Goal: Transaction & Acquisition: Purchase product/service

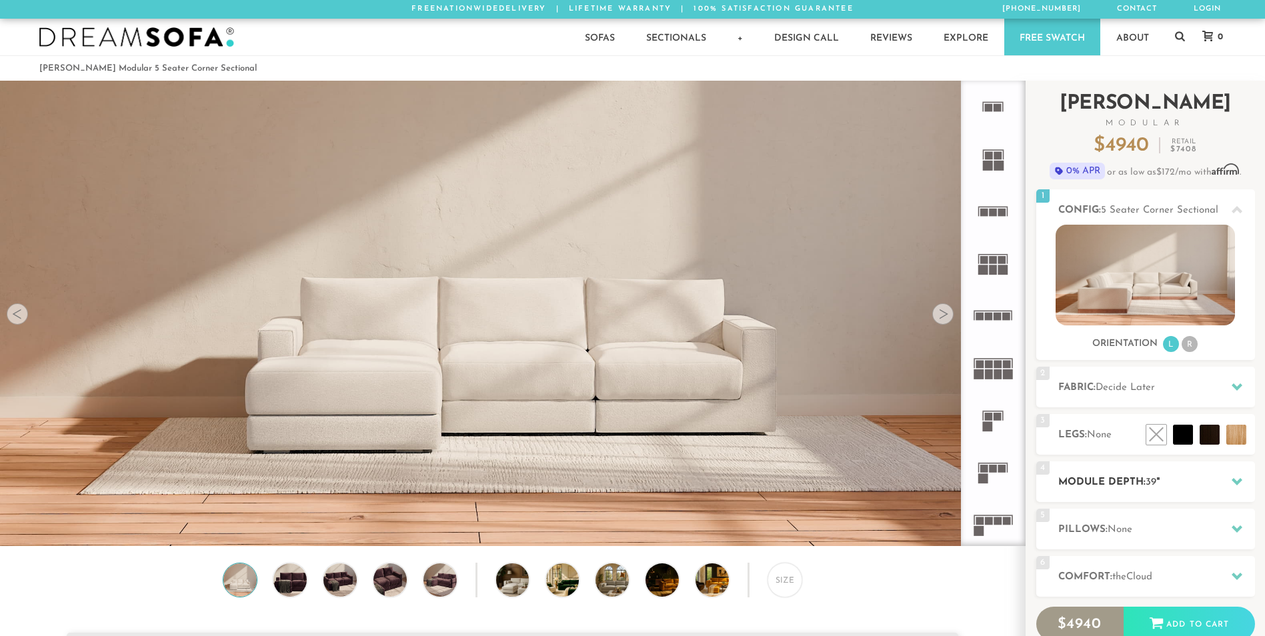
click at [1236, 481] on icon at bounding box center [1237, 481] width 11 height 11
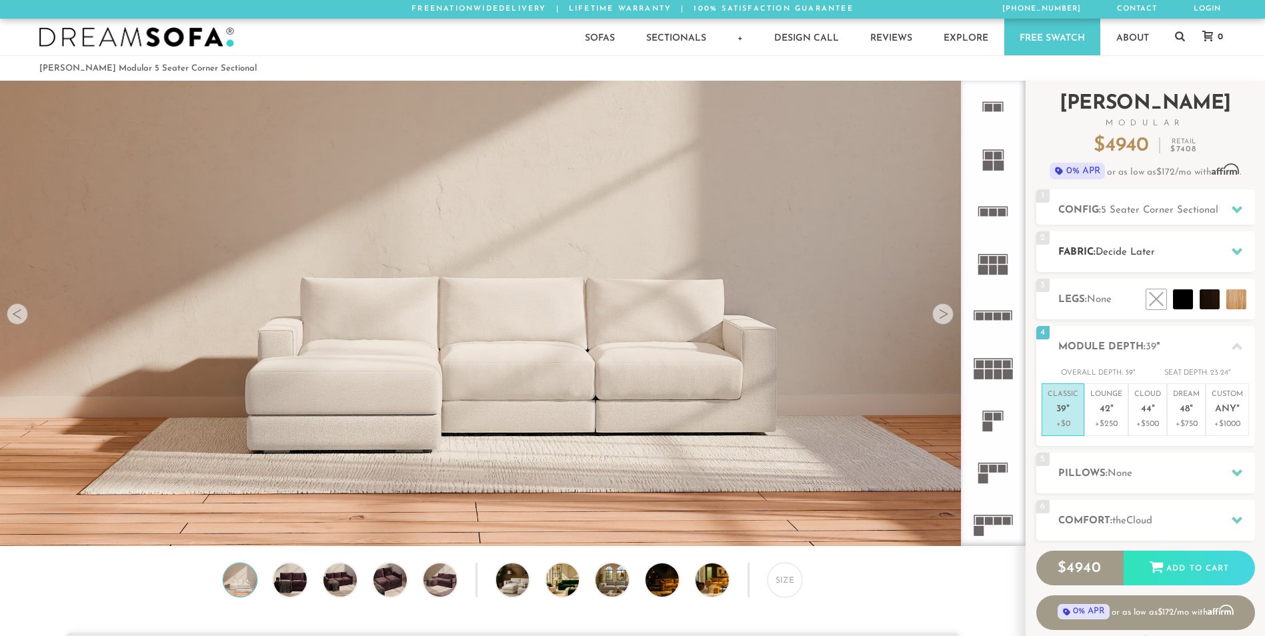
click at [1238, 256] on icon at bounding box center [1237, 251] width 11 height 11
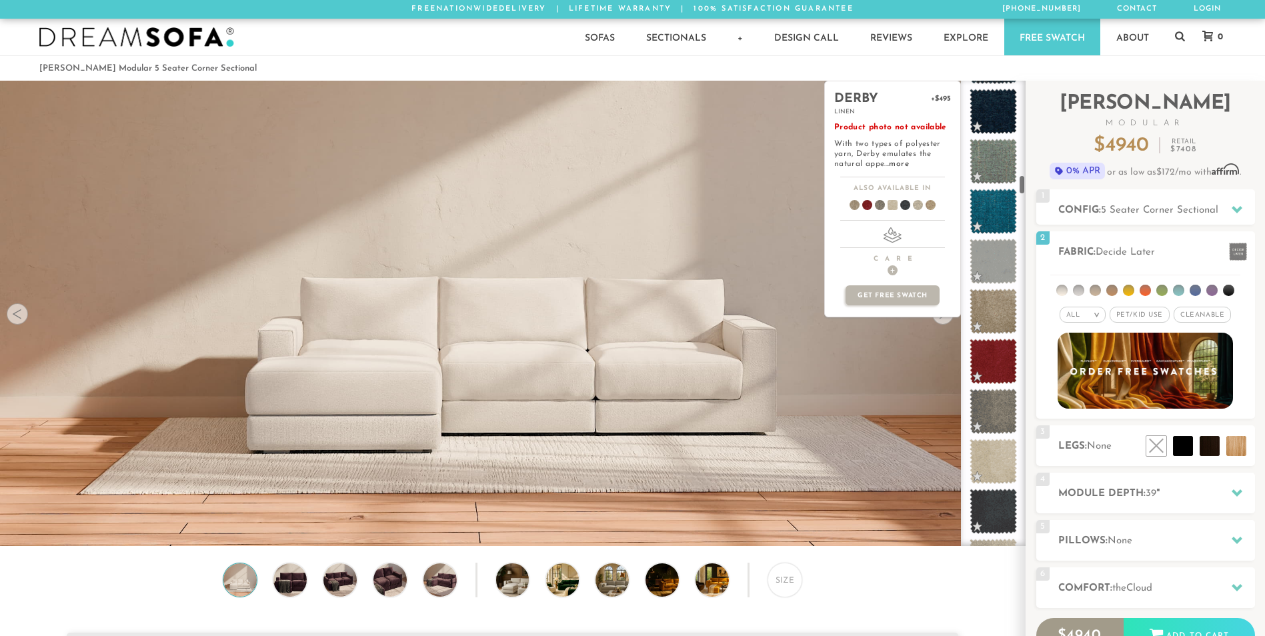
scroll to position [2199, 0]
click at [990, 358] on span at bounding box center [993, 361] width 59 height 57
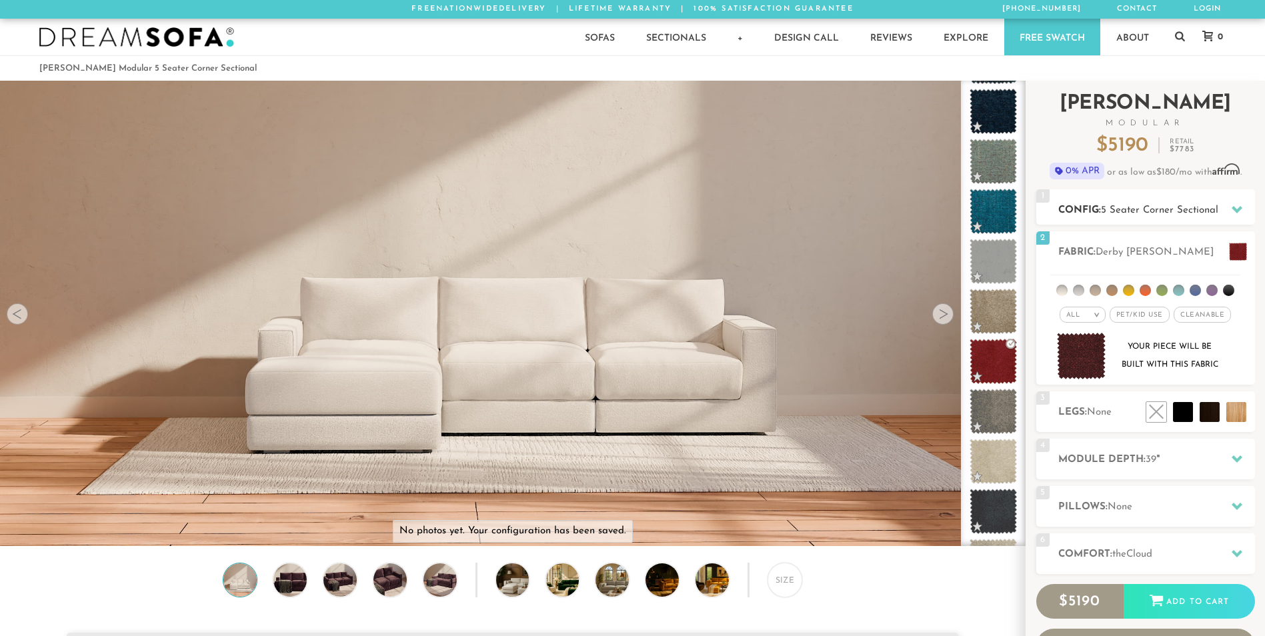
click at [1228, 213] on div at bounding box center [1237, 209] width 28 height 27
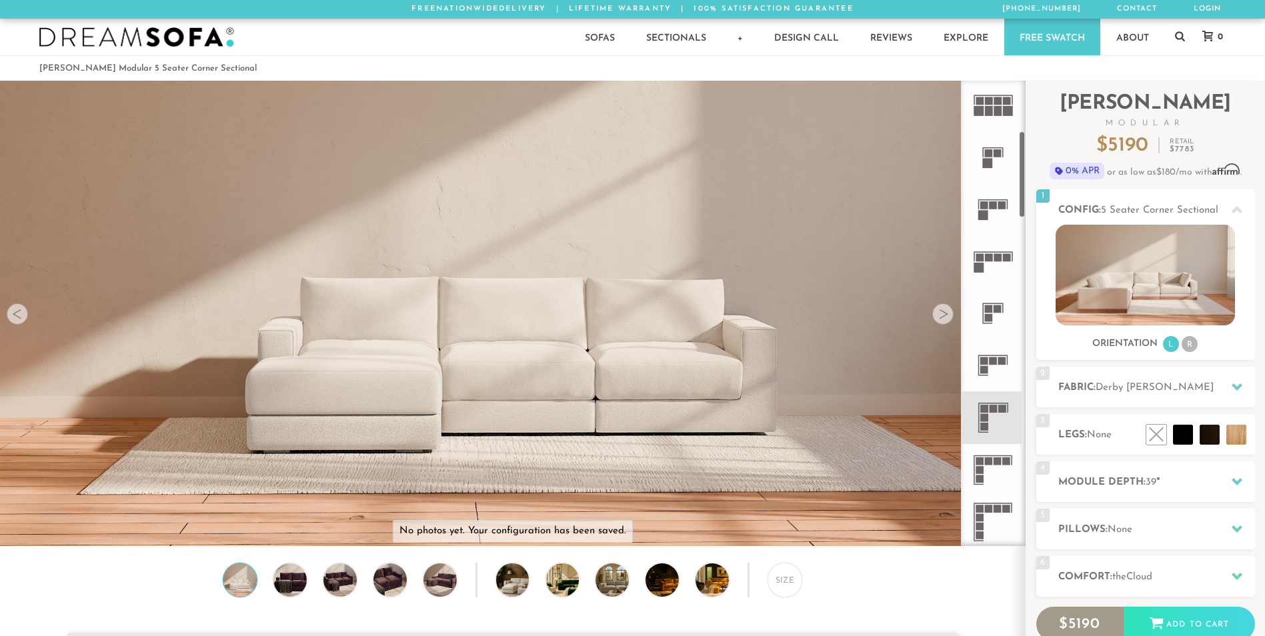
scroll to position [267, 0]
click at [996, 410] on icon at bounding box center [993, 414] width 52 height 52
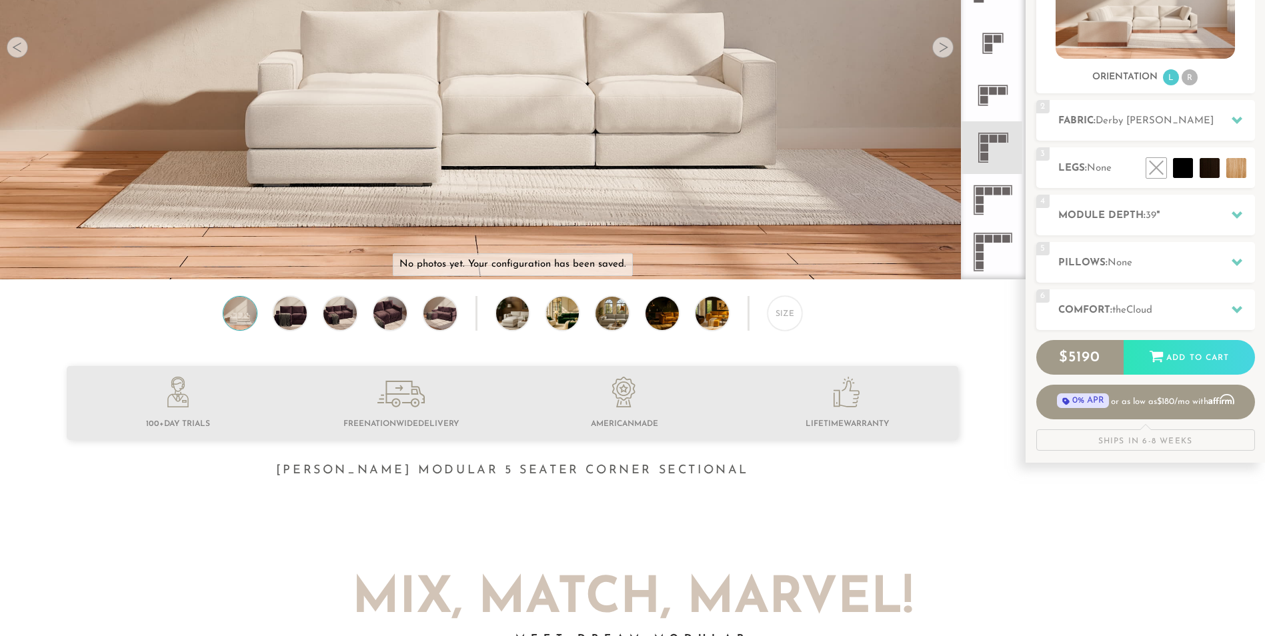
click at [996, 205] on icon at bounding box center [993, 200] width 52 height 52
